Goal: Task Accomplishment & Management: Manage account settings

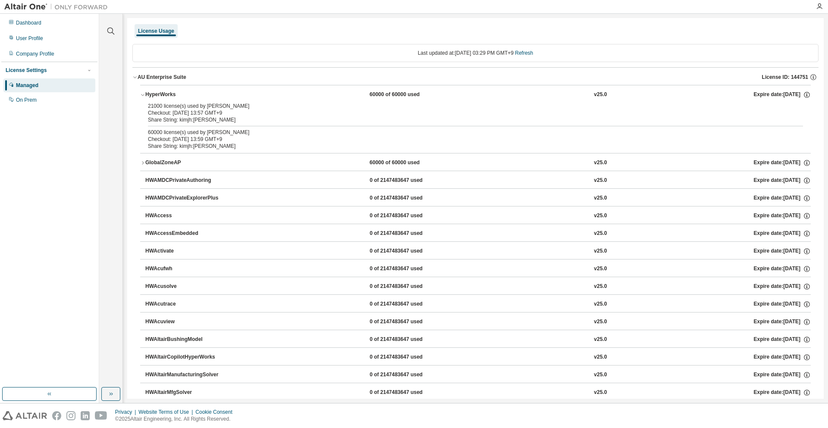
click at [155, 74] on div "AU Enterprise Suite" at bounding box center [162, 77] width 49 height 7
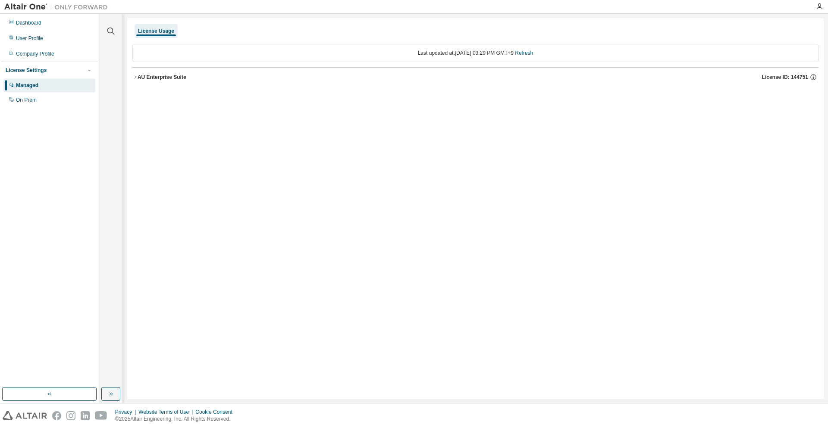
click at [155, 74] on div "AU Enterprise Suite" at bounding box center [162, 77] width 49 height 7
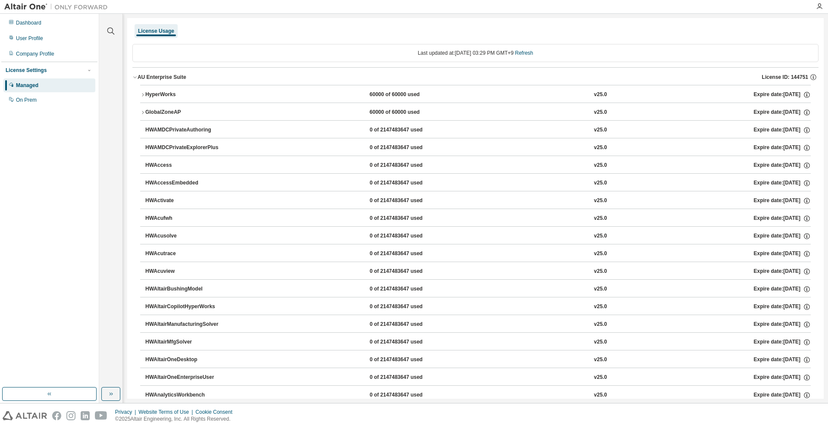
click at [155, 28] on div "License Usage" at bounding box center [156, 31] width 36 height 7
click at [35, 15] on div "Dashboard User Profile Company Profile License Settings Managed On Prem" at bounding box center [49, 61] width 96 height 93
click at [35, 16] on div "Dashboard User Profile Company Profile License Settings Managed On Prem" at bounding box center [49, 61] width 96 height 93
click at [36, 19] on div "Dashboard" at bounding box center [49, 23] width 92 height 14
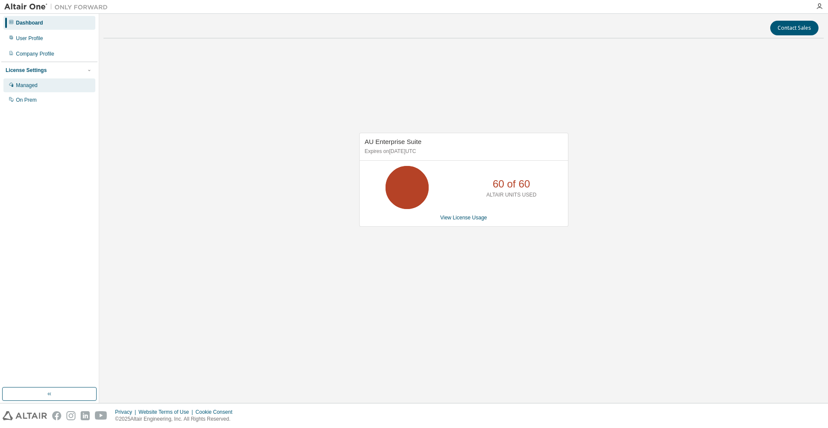
click at [66, 81] on div "Managed" at bounding box center [49, 86] width 92 height 14
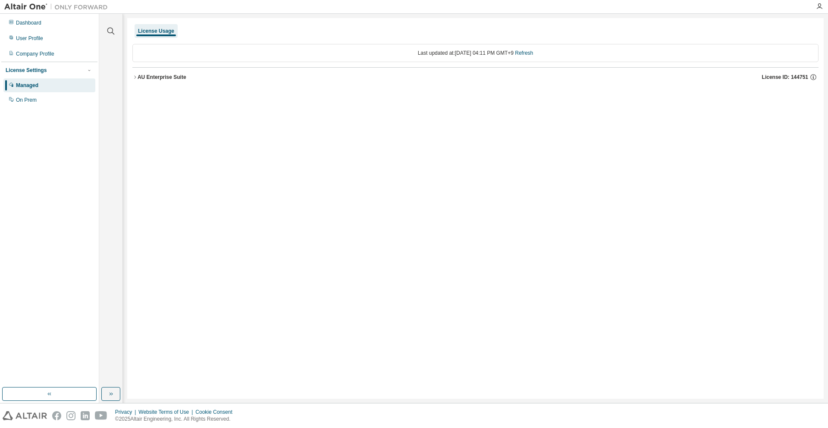
click at [160, 82] on button "AU Enterprise Suite License ID: 144751" at bounding box center [475, 77] width 686 height 19
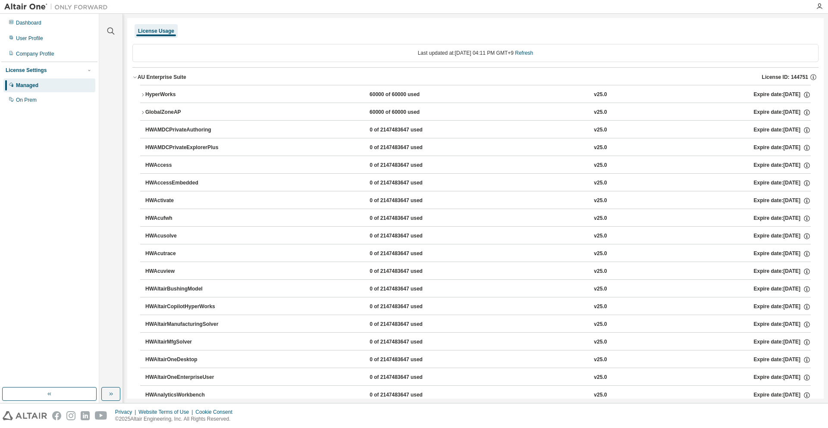
click at [171, 94] on div "HyperWorks" at bounding box center [184, 95] width 78 height 8
